Goal: Check status: Check status

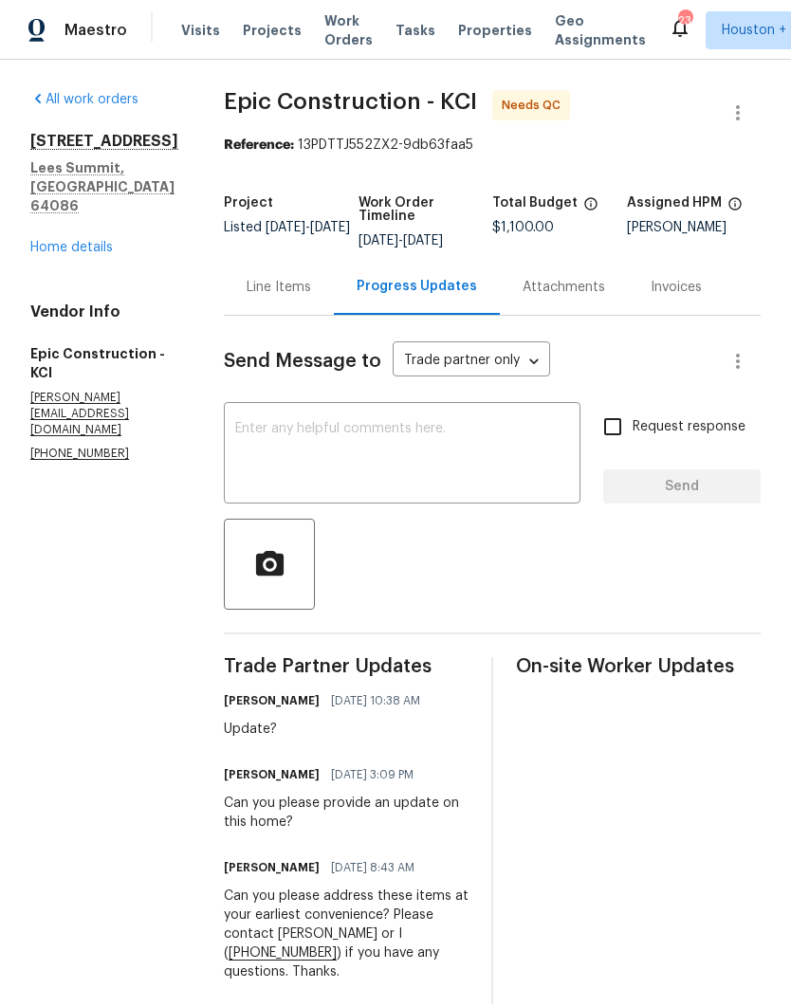
click at [324, 40] on span "Work Orders" at bounding box center [348, 30] width 48 height 38
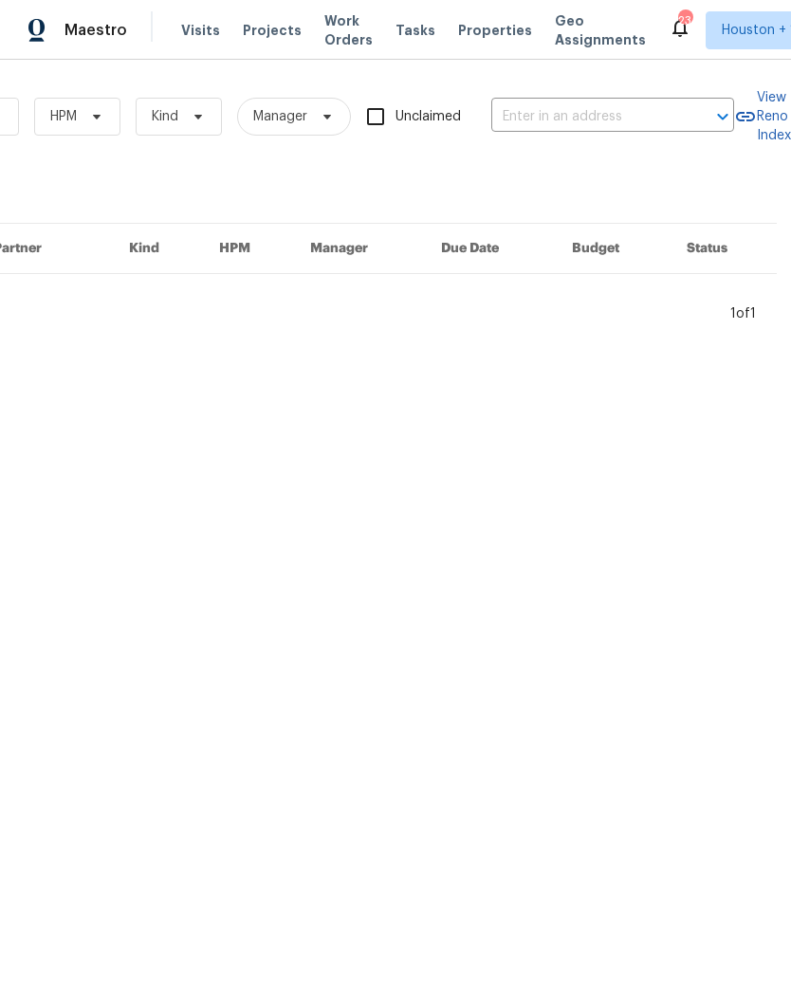
scroll to position [0, 312]
click at [595, 117] on input "text" at bounding box center [586, 116] width 190 height 29
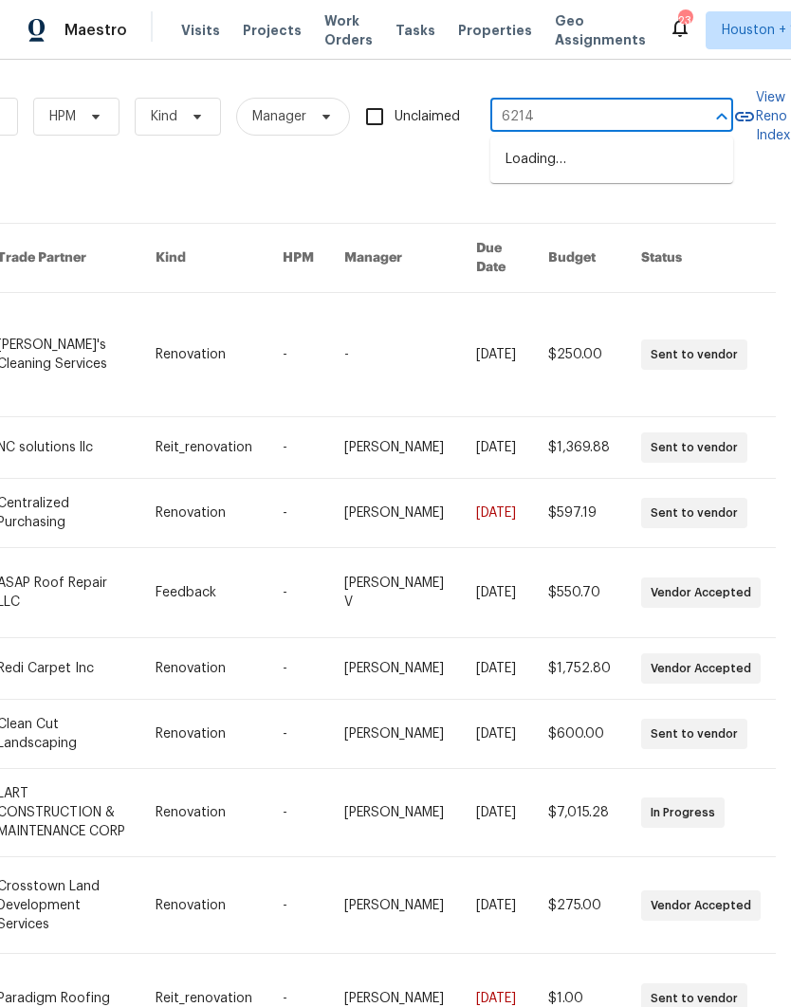
type input "6214 c"
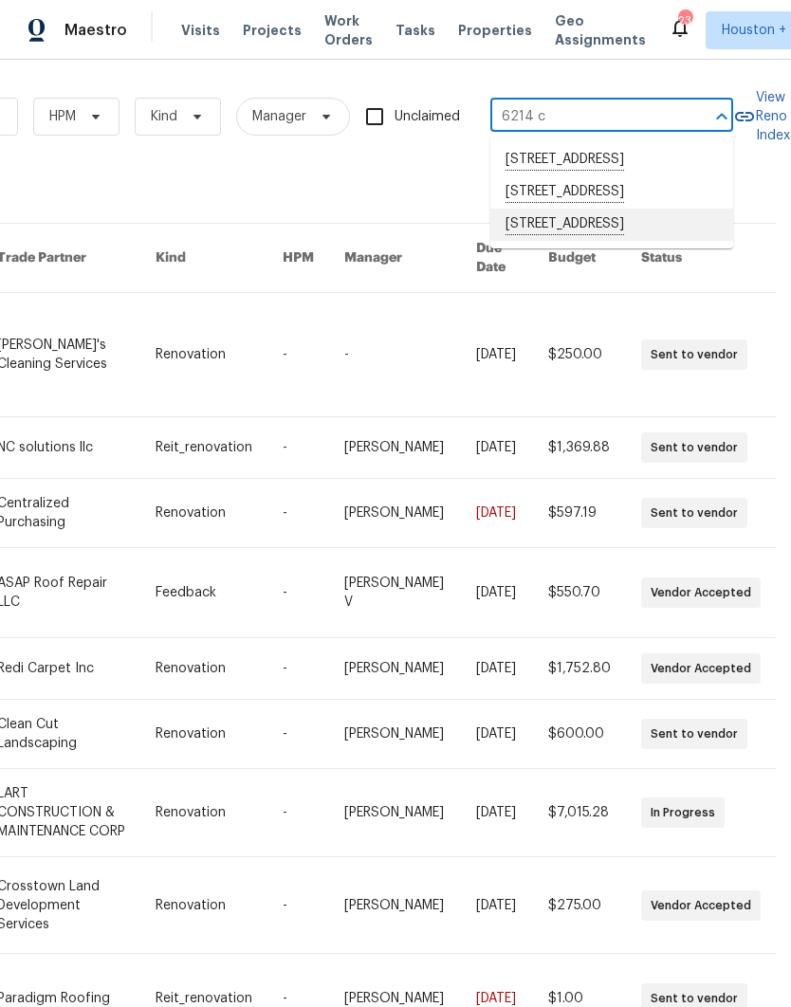
click at [648, 241] on li "[STREET_ADDRESS]" at bounding box center [611, 225] width 243 height 32
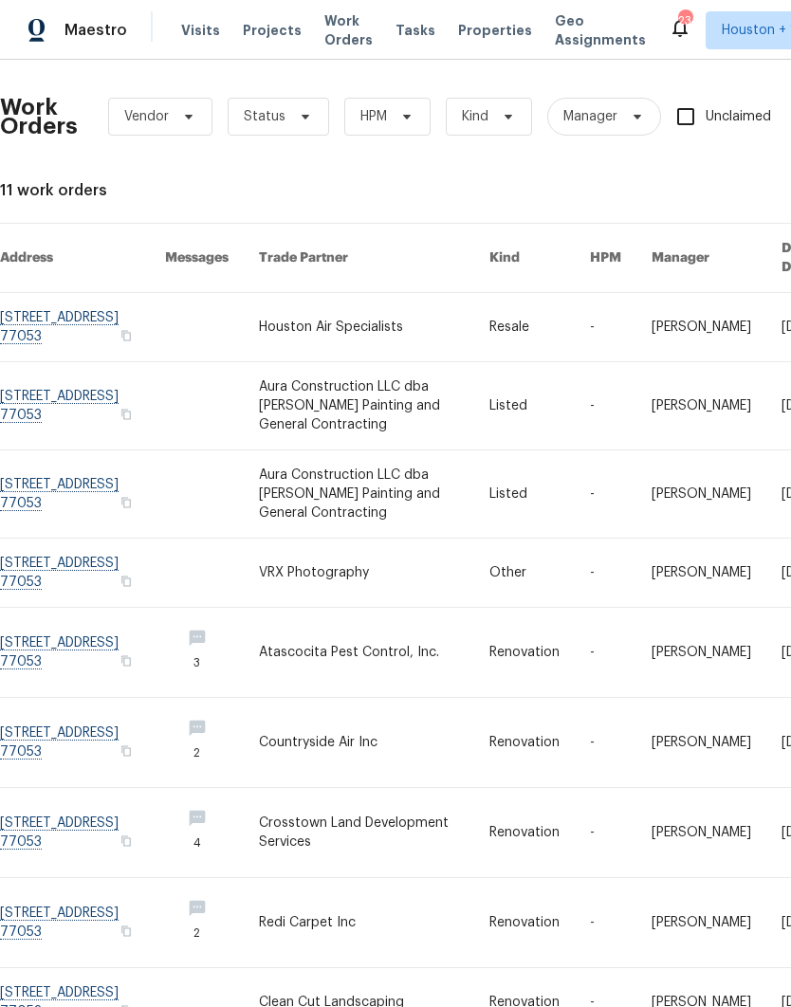
click at [271, 324] on link at bounding box center [374, 327] width 230 height 68
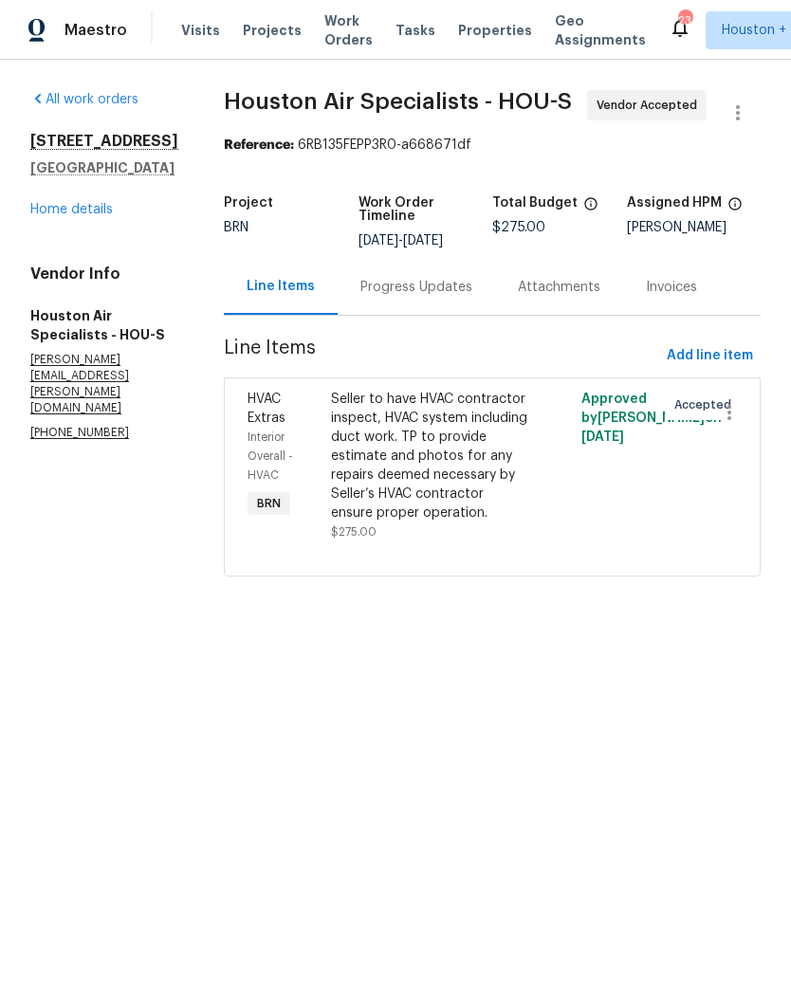
click at [439, 276] on div "Progress Updates" at bounding box center [416, 287] width 157 height 56
